Goal: Navigation & Orientation: Find specific page/section

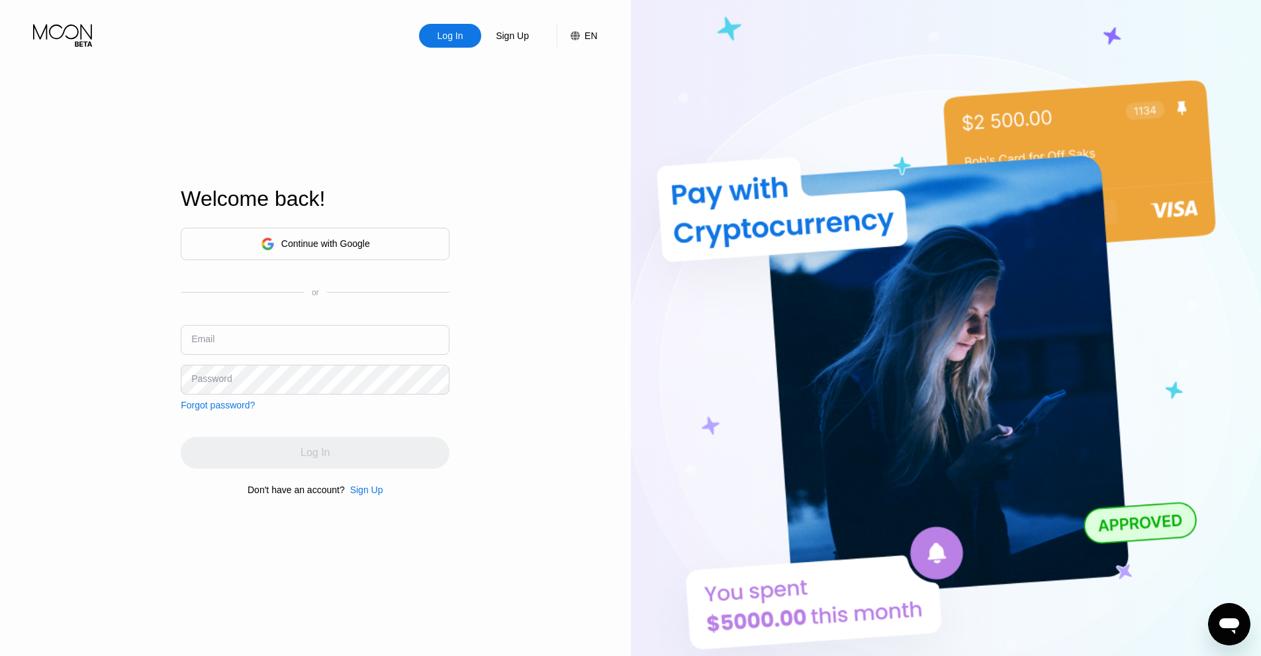
type input "[EMAIL_ADDRESS][DOMAIN_NAME]"
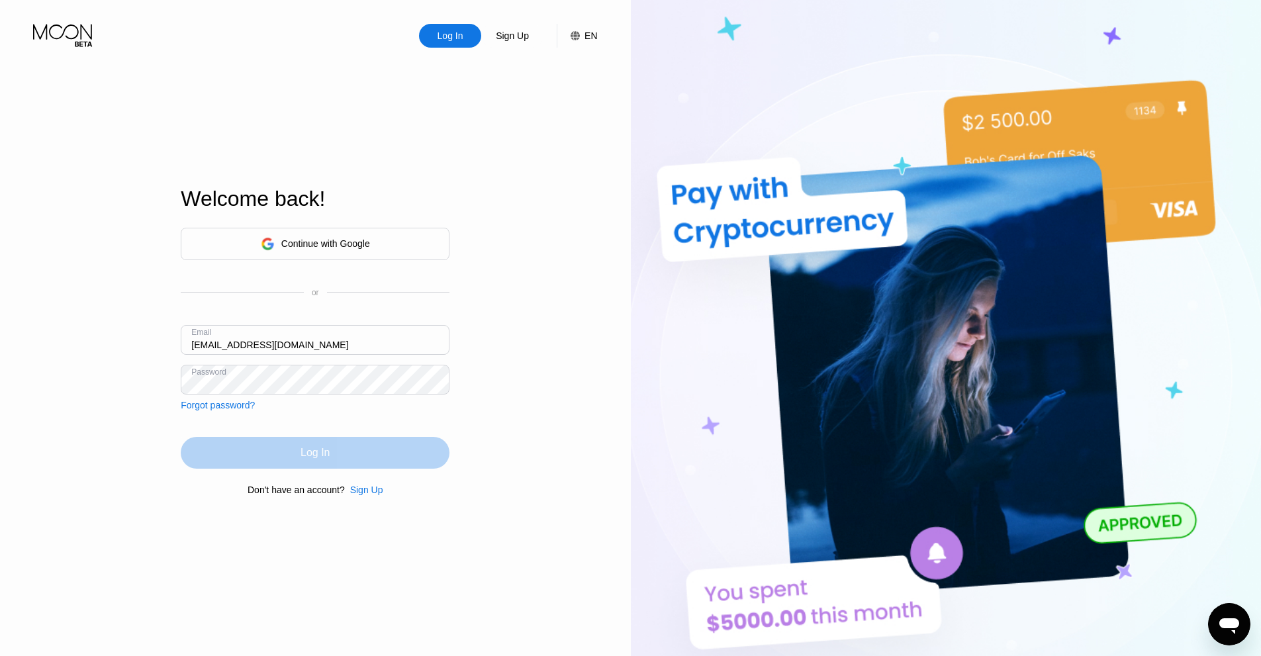
click at [216, 445] on div "Log In" at bounding box center [315, 453] width 269 height 32
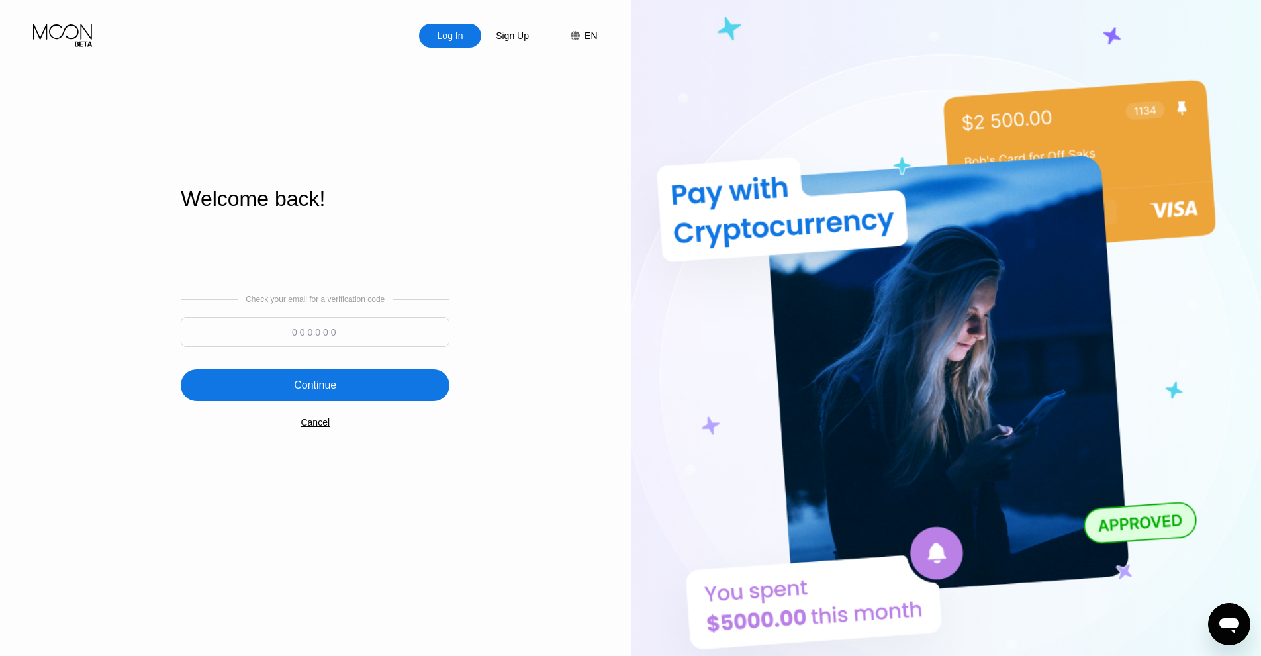
click at [328, 332] on input at bounding box center [315, 332] width 269 height 30
type input "187190"
click at [422, 375] on div "Continue" at bounding box center [315, 385] width 269 height 32
